Goal: Task Accomplishment & Management: Use online tool/utility

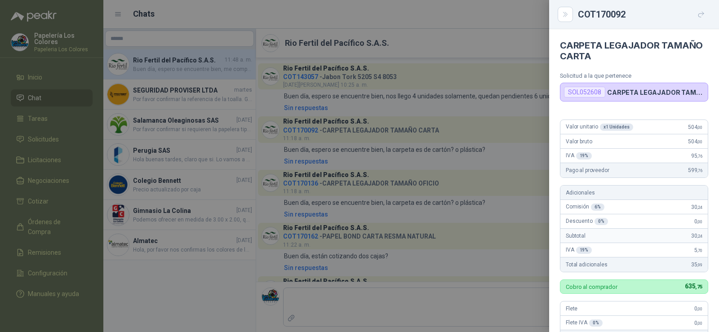
scroll to position [85, 0]
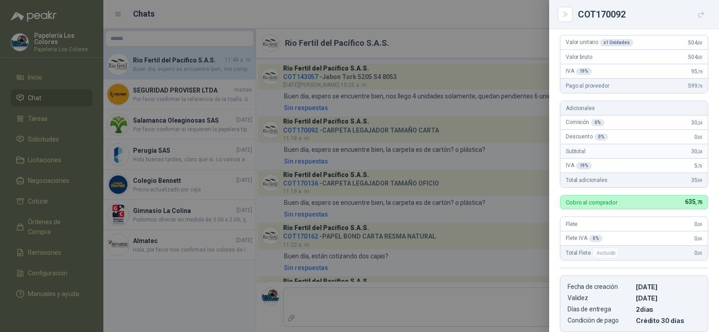
click at [40, 131] on div at bounding box center [359, 166] width 719 height 332
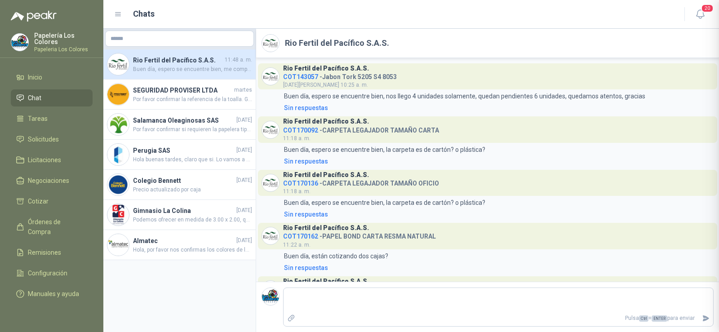
click at [38, 137] on div at bounding box center [359, 166] width 719 height 332
click at [38, 137] on span "Solicitudes" at bounding box center [43, 139] width 31 height 10
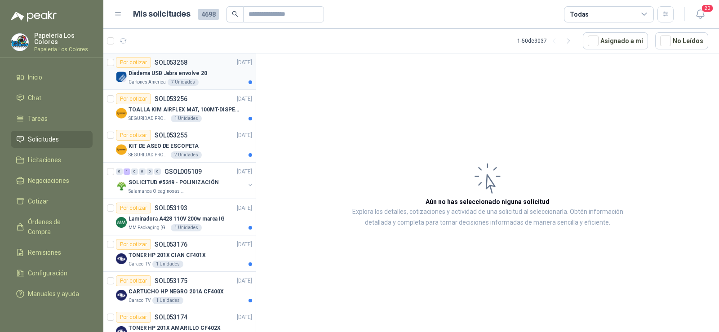
click at [148, 73] on p "Diadema USB Jabra envolve 20" at bounding box center [168, 73] width 79 height 9
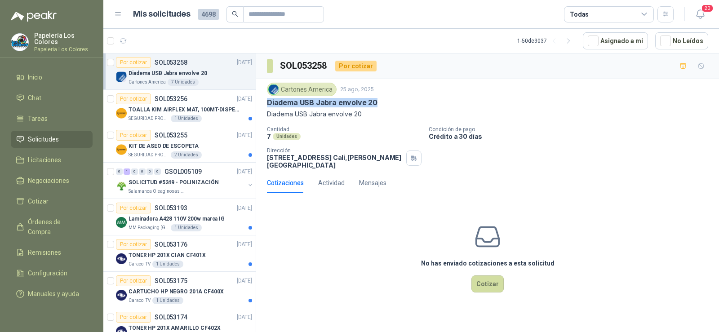
drag, startPoint x: 267, startPoint y: 103, endPoint x: 374, endPoint y: 107, distance: 107.1
click at [374, 107] on p "Diadema USB Jabra envolve 20" at bounding box center [322, 102] width 111 height 9
